Goal: Task Accomplishment & Management: Manage account settings

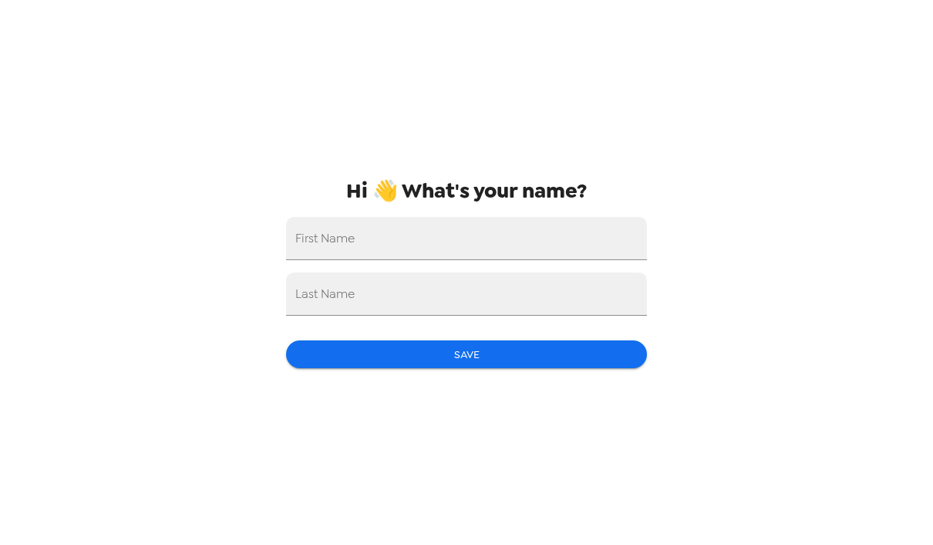
click at [524, 241] on input "First Name" at bounding box center [466, 238] width 361 height 43
type input "[PERSON_NAME]"
click at [416, 289] on input "Last Name" at bounding box center [466, 293] width 361 height 43
type input "[PERSON_NAME]"
click at [493, 352] on button "Save" at bounding box center [466, 354] width 361 height 29
